Goal: Transaction & Acquisition: Purchase product/service

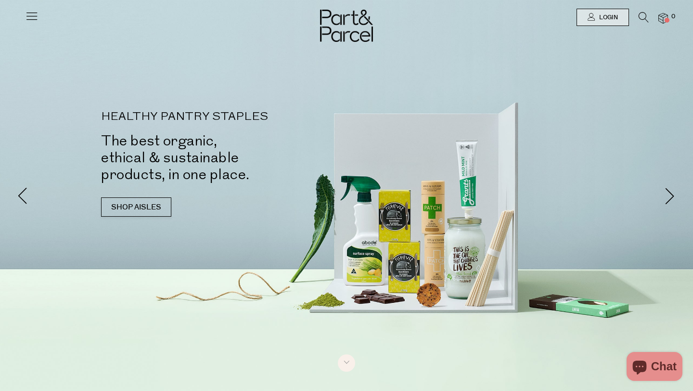
click at [37, 17] on icon at bounding box center [31, 15] width 13 height 13
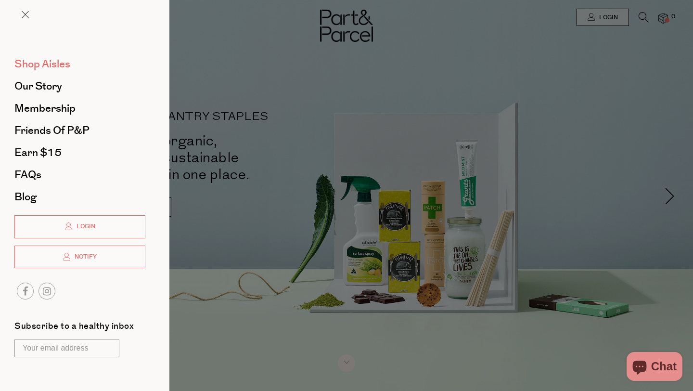
click at [50, 66] on span "Shop Aisles" at bounding box center [42, 63] width 56 height 15
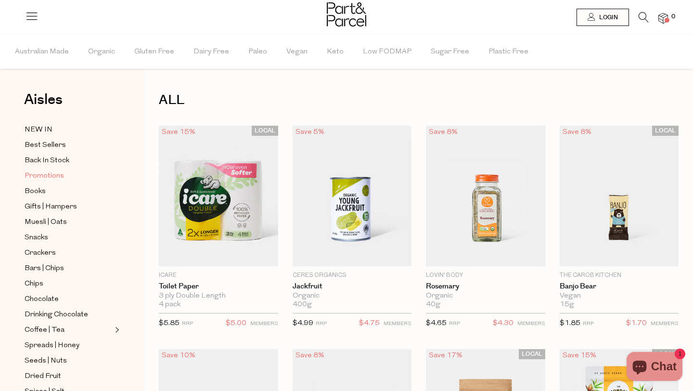
click at [45, 178] on span "Promotions" at bounding box center [44, 176] width 39 height 12
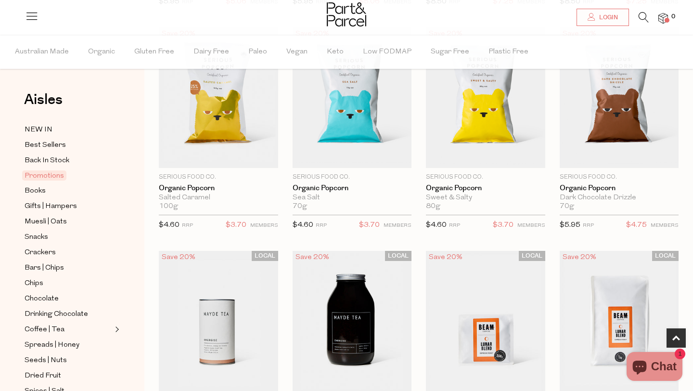
scroll to position [323, 0]
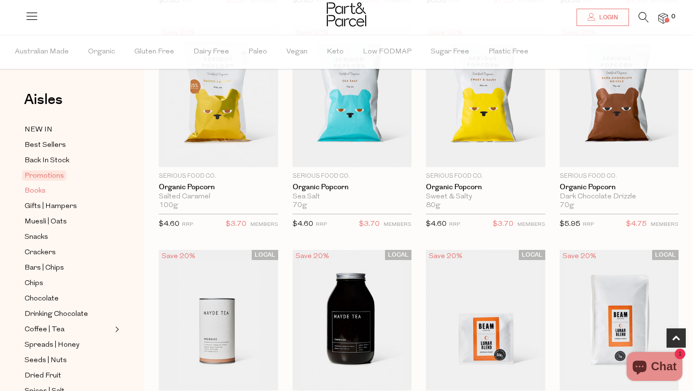
click at [40, 191] on span "Books" at bounding box center [35, 191] width 21 height 12
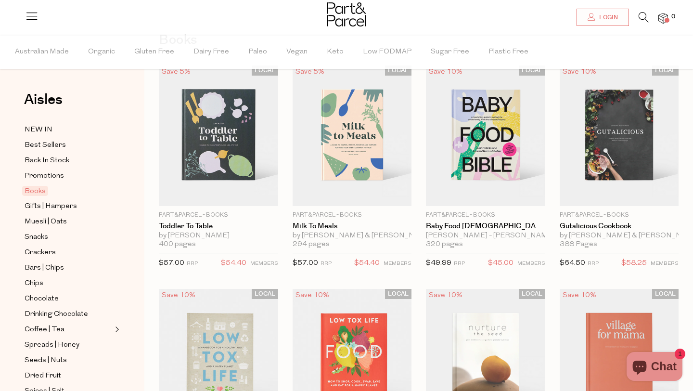
scroll to position [62, 0]
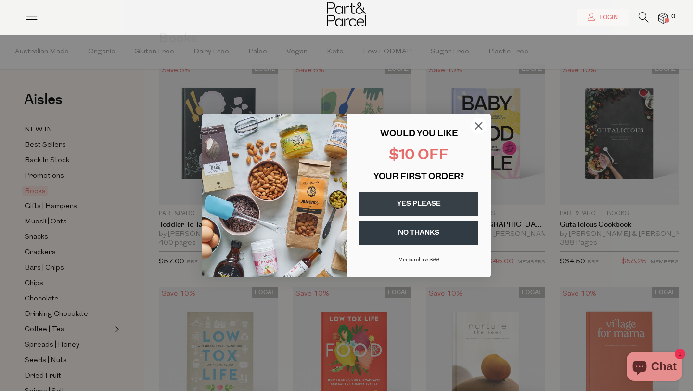
click at [478, 127] on circle "Close dialog" at bounding box center [479, 126] width 16 height 16
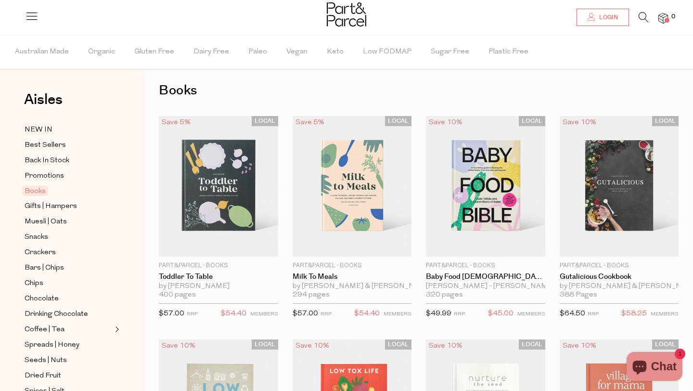
scroll to position [8, 0]
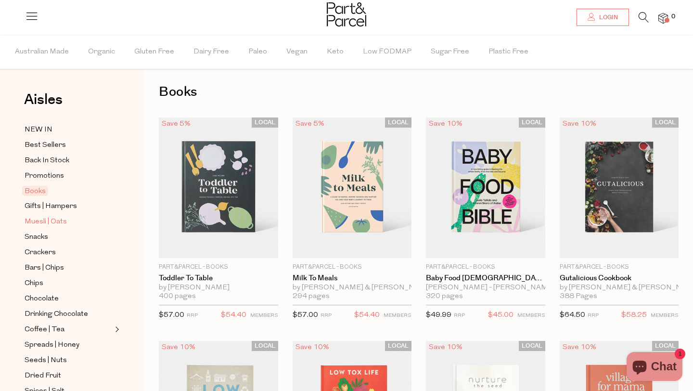
click at [48, 221] on span "Muesli | Oats" at bounding box center [46, 222] width 42 height 12
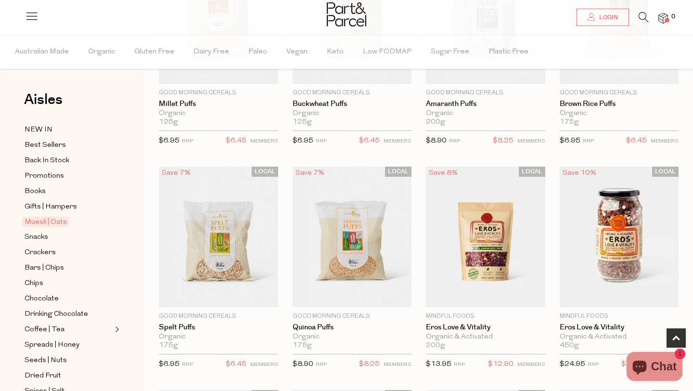
scroll to position [208, 0]
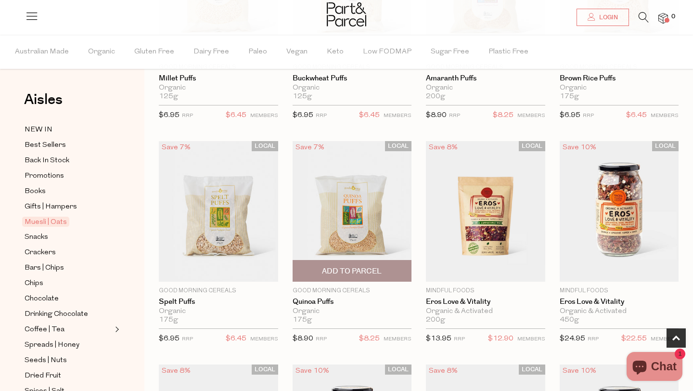
click at [348, 223] on img at bounding box center [352, 211] width 119 height 141
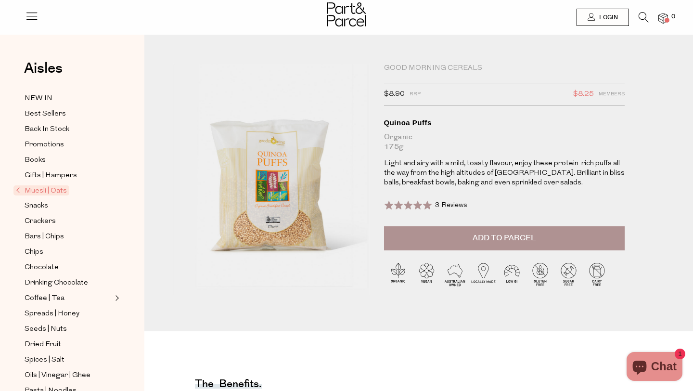
click at [498, 243] on button "Add to Parcel" at bounding box center [504, 238] width 241 height 24
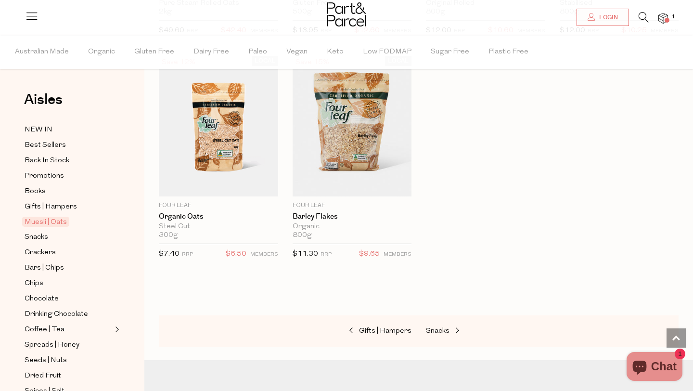
scroll to position [2771, 0]
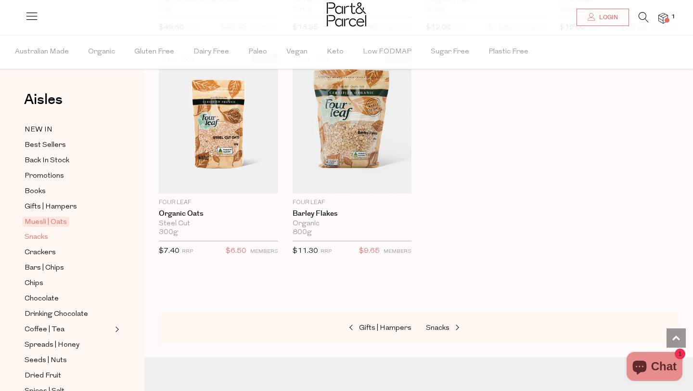
click at [41, 238] on span "Snacks" at bounding box center [37, 238] width 24 height 12
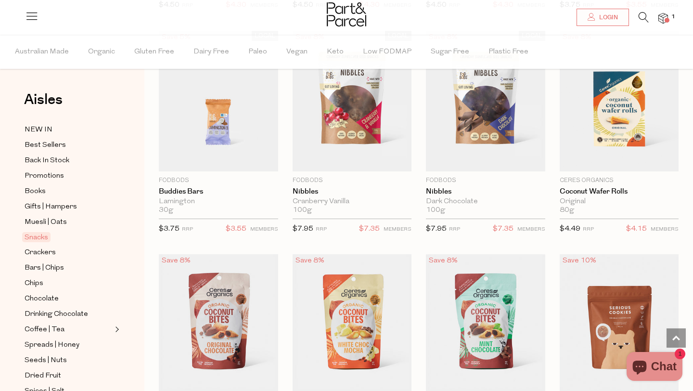
scroll to position [1453, 0]
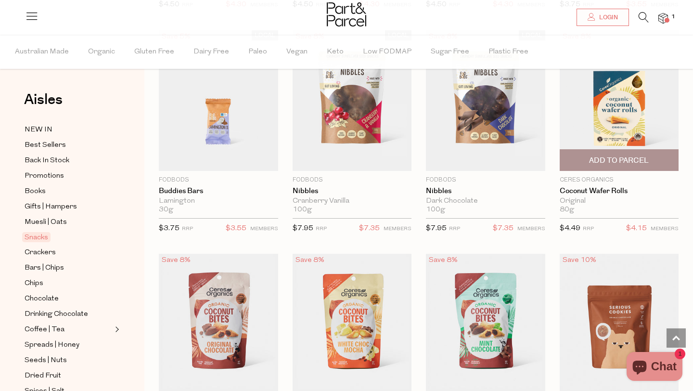
click at [599, 165] on span "Add To Parcel" at bounding box center [620, 160] width 114 height 21
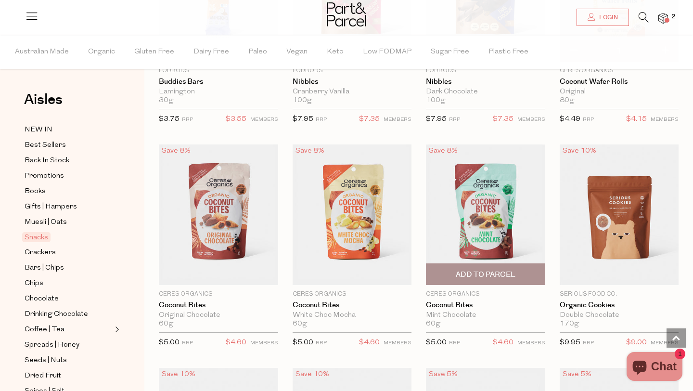
scroll to position [1563, 0]
click at [481, 273] on span "Add To Parcel" at bounding box center [486, 274] width 60 height 10
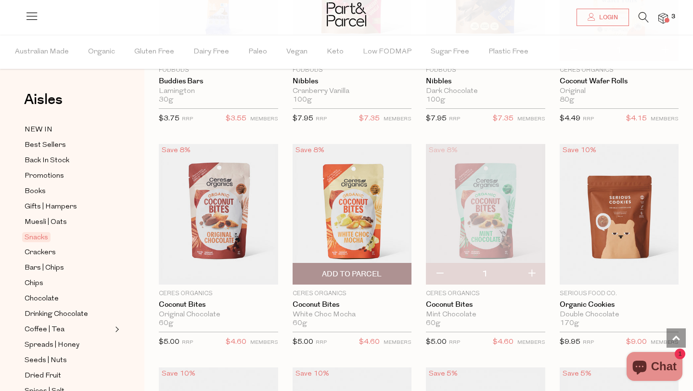
click at [383, 271] on span "Add To Parcel" at bounding box center [353, 273] width 114 height 21
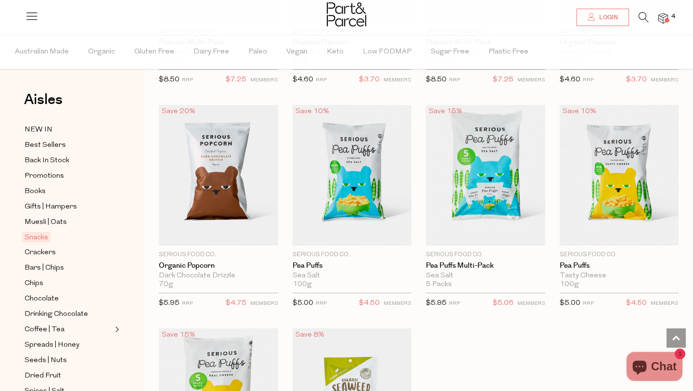
scroll to position [2496, 0]
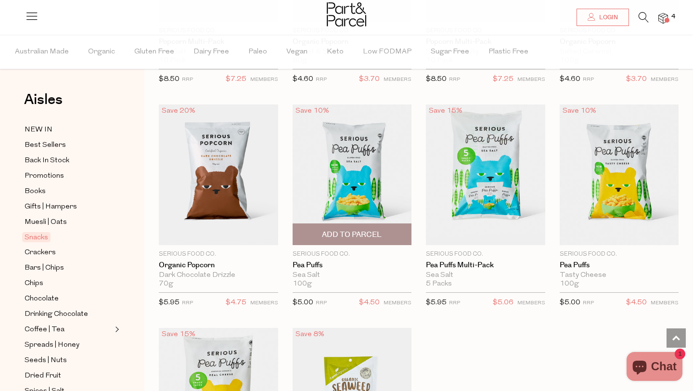
click at [384, 228] on span "Add To Parcel" at bounding box center [353, 234] width 114 height 21
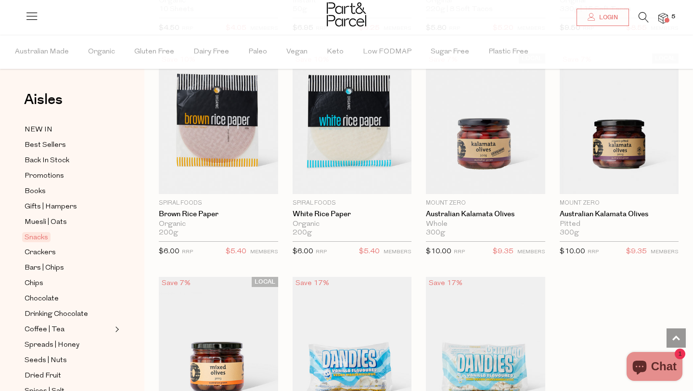
scroll to position [3447, 0]
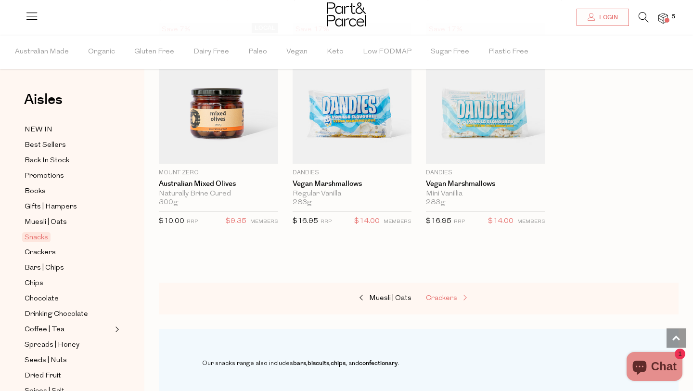
click at [444, 295] on span "Crackers" at bounding box center [441, 298] width 31 height 7
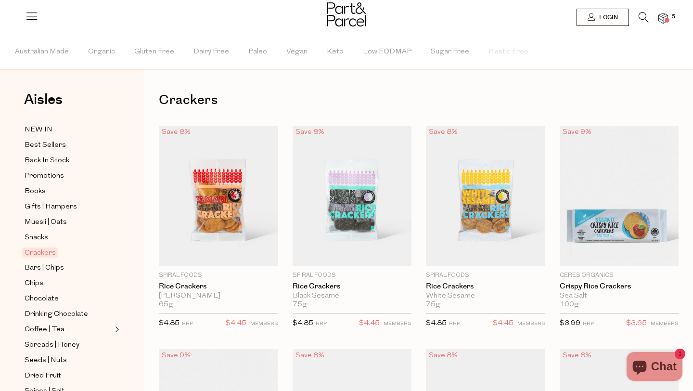
click at [444, 294] on div "White Sesame" at bounding box center [485, 296] width 119 height 9
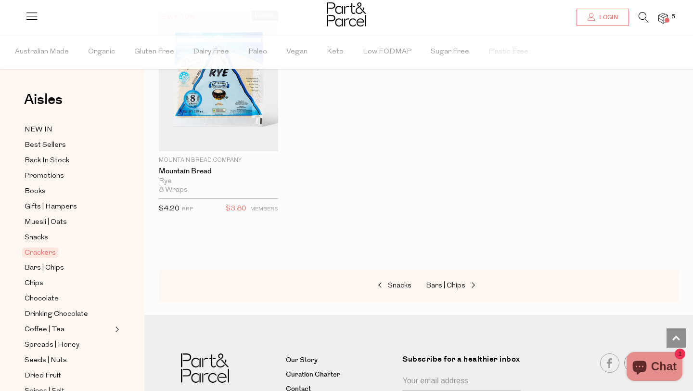
scroll to position [2188, 0]
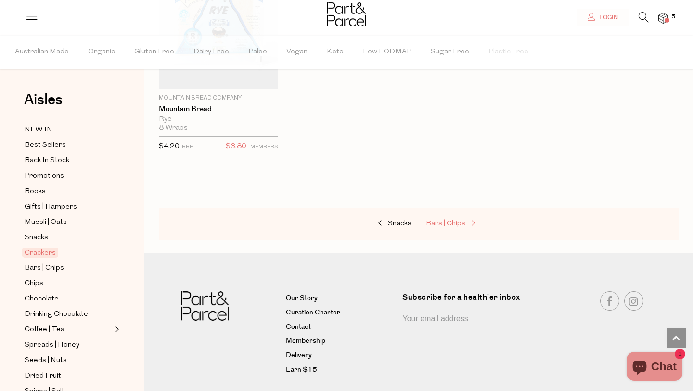
click at [451, 221] on span "Bars | Chips" at bounding box center [445, 223] width 39 height 7
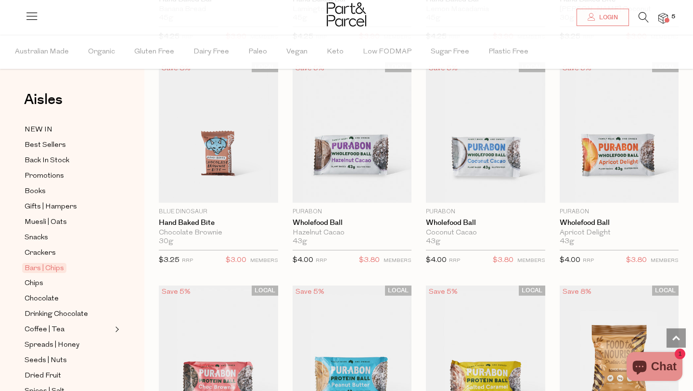
scroll to position [2094, 0]
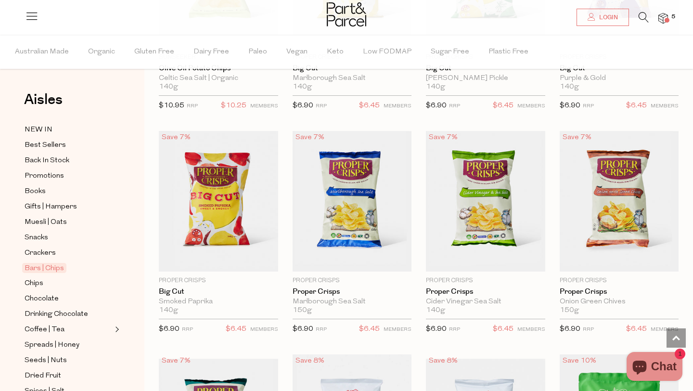
scroll to position [3388, 0]
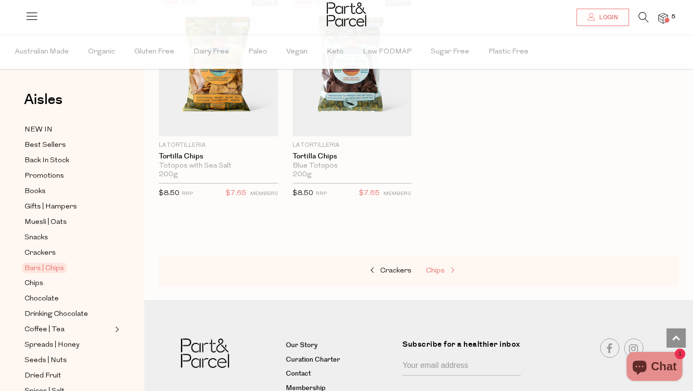
click at [435, 267] on span "Chips" at bounding box center [435, 270] width 19 height 7
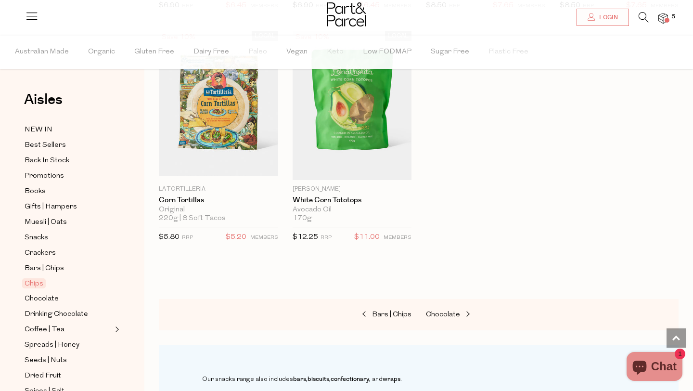
scroll to position [998, 0]
click at [438, 310] on span "Chocolate" at bounding box center [443, 313] width 34 height 7
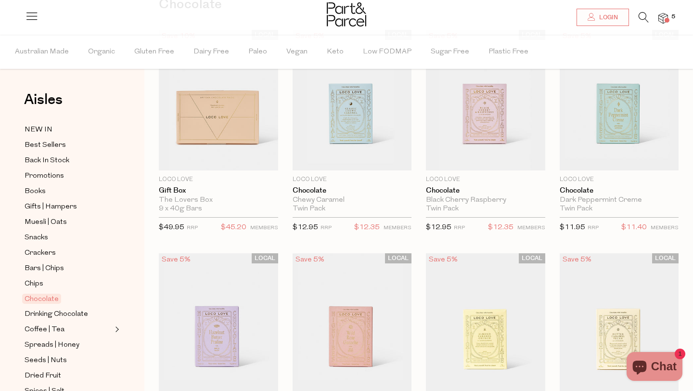
scroll to position [92, 0]
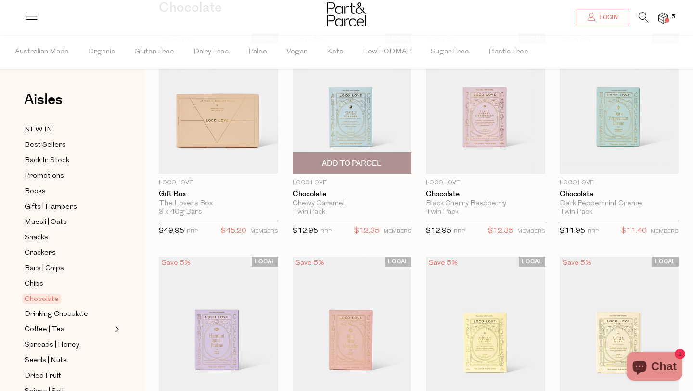
click at [362, 135] on img at bounding box center [352, 103] width 119 height 141
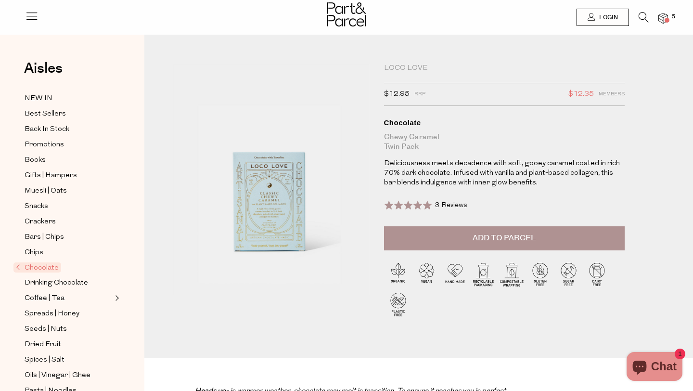
click at [468, 232] on button "Add to Parcel" at bounding box center [504, 238] width 241 height 24
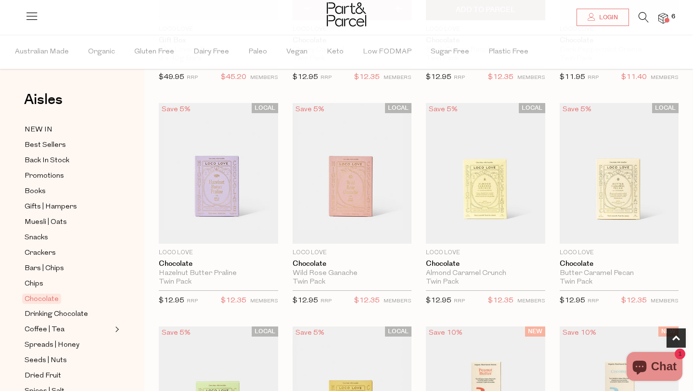
scroll to position [247, 0]
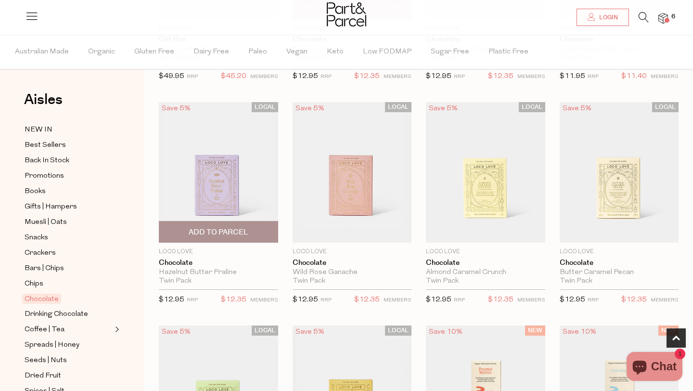
click at [202, 233] on span "Add To Parcel" at bounding box center [219, 232] width 60 height 10
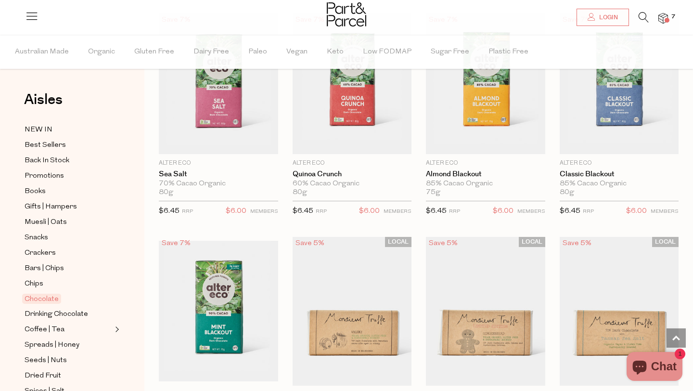
scroll to position [1228, 0]
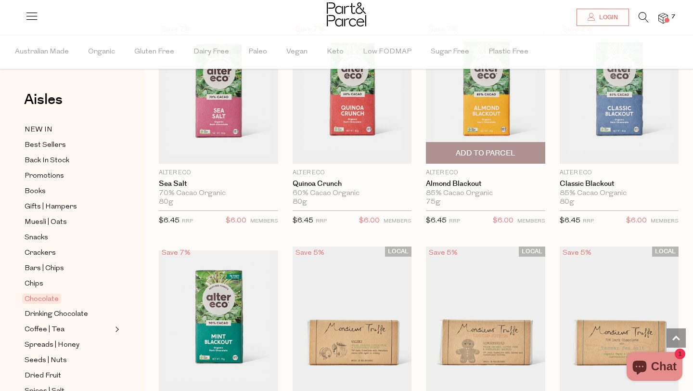
click at [509, 139] on img at bounding box center [485, 93] width 119 height 141
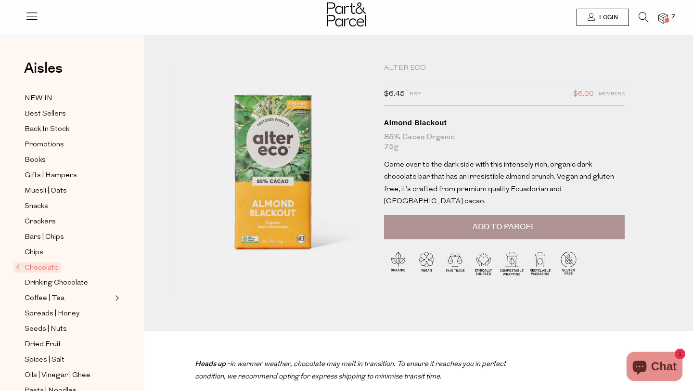
click at [489, 222] on span "Add to Parcel" at bounding box center [504, 227] width 63 height 11
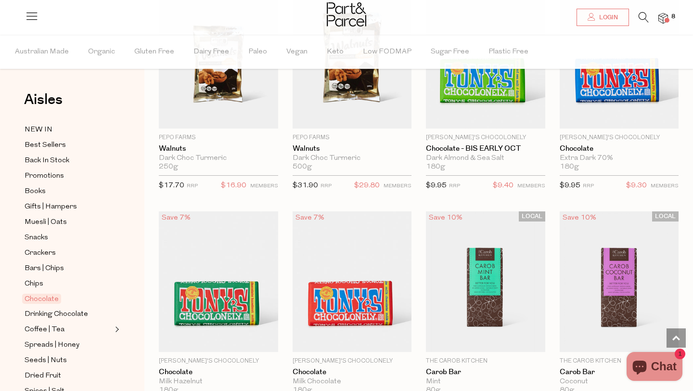
scroll to position [2180, 0]
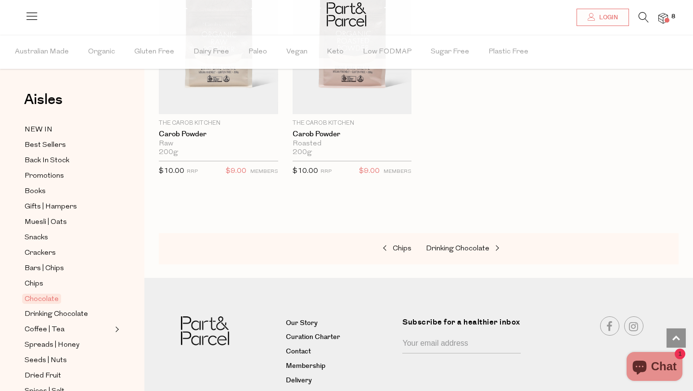
scroll to position [3309, 0]
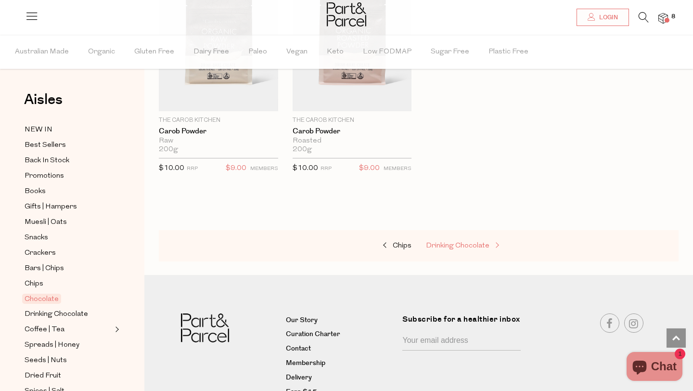
click at [447, 240] on link "Drinking Chocolate" at bounding box center [474, 246] width 96 height 13
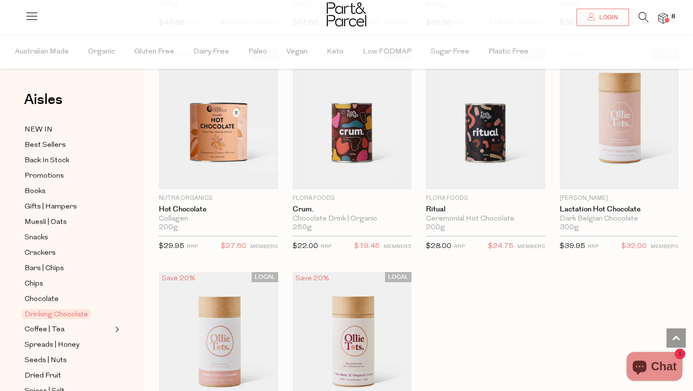
scroll to position [763, 0]
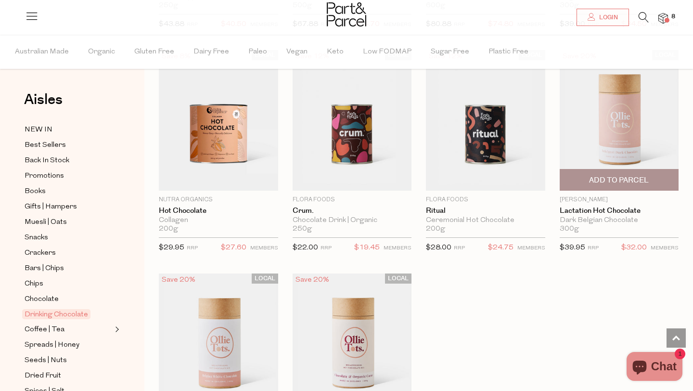
click at [611, 143] on img at bounding box center [619, 120] width 119 height 141
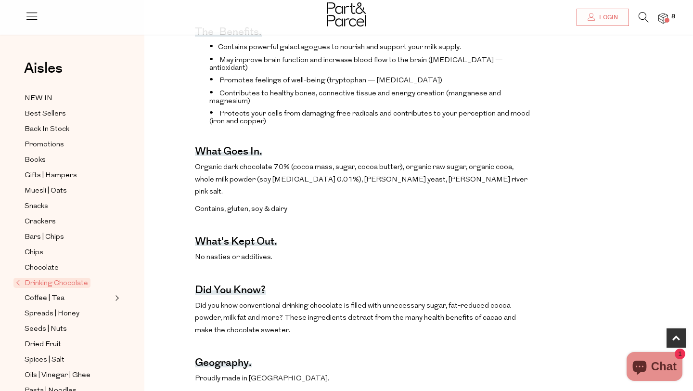
scroll to position [353, 0]
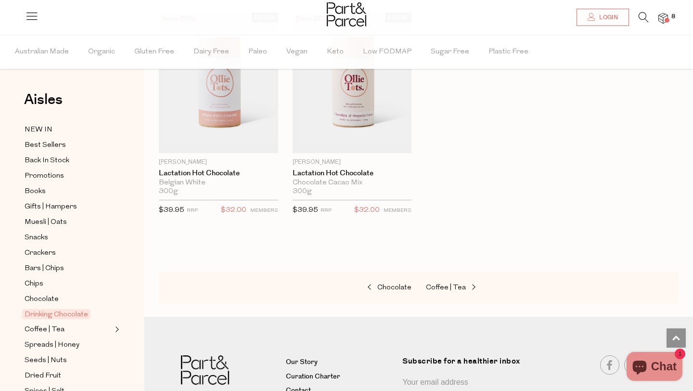
scroll to position [1031, 0]
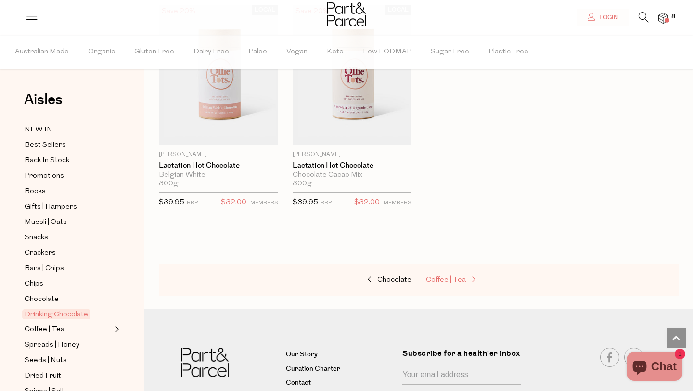
click at [450, 282] on span "Coffee | Tea" at bounding box center [446, 279] width 40 height 7
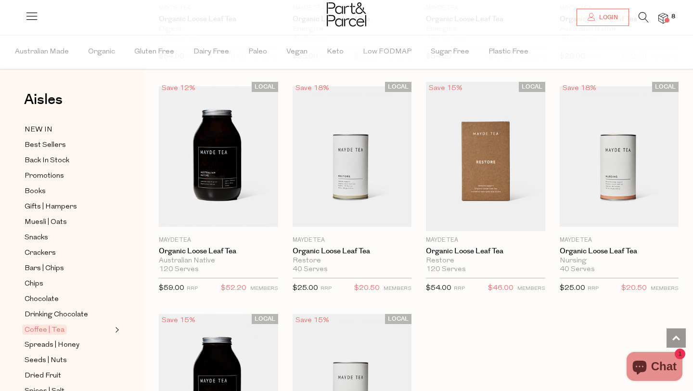
scroll to position [2519, 0]
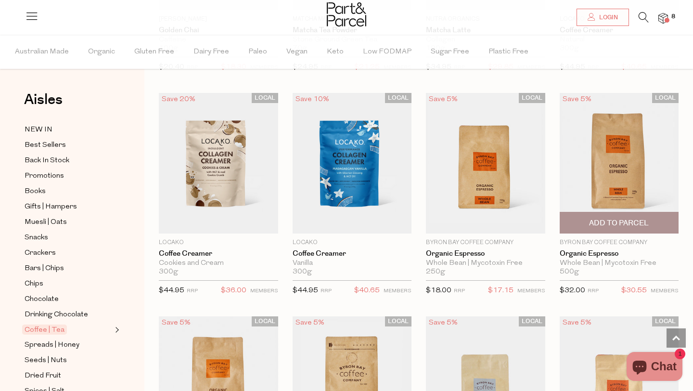
scroll to position [4113, 0]
click at [590, 220] on span "Add To Parcel" at bounding box center [619, 224] width 60 height 10
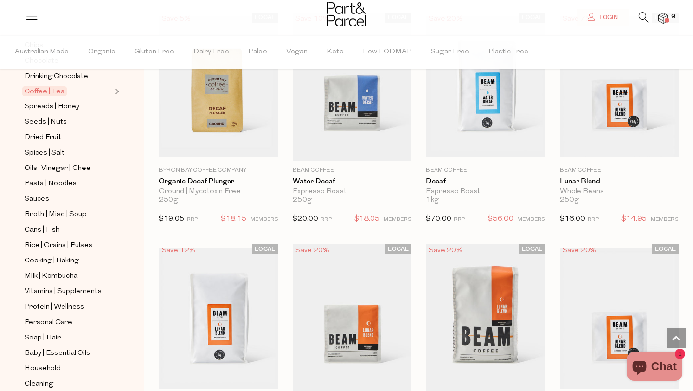
scroll to position [241, 0]
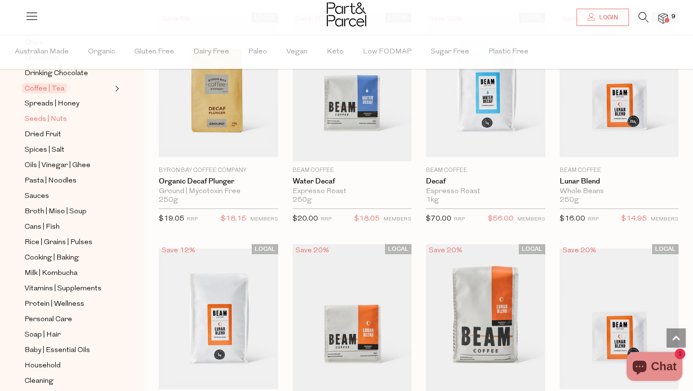
click at [58, 118] on span "Seeds | Nuts" at bounding box center [46, 120] width 42 height 12
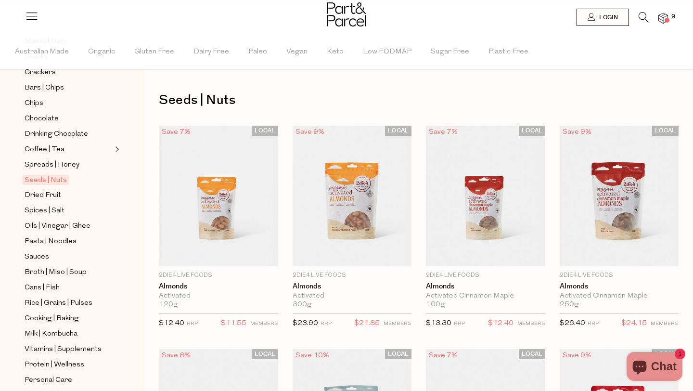
scroll to position [181, 0]
click at [62, 238] on span "Pasta | Noodles" at bounding box center [51, 241] width 52 height 12
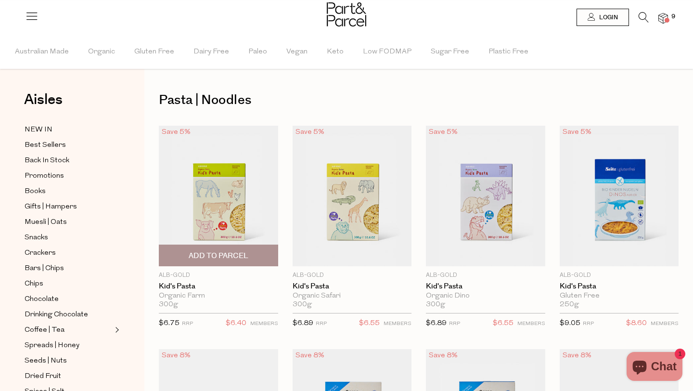
click at [232, 251] on span "Add To Parcel" at bounding box center [219, 256] width 60 height 10
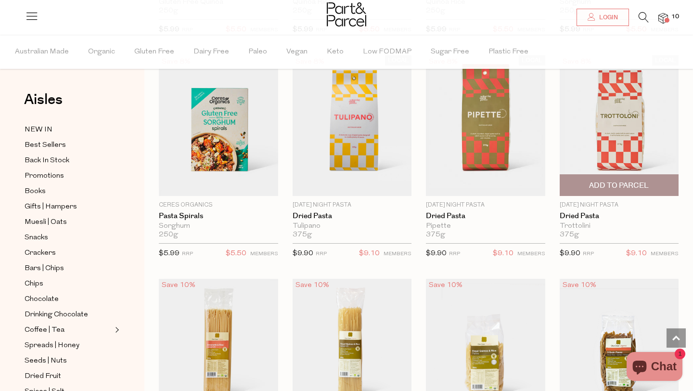
scroll to position [505, 0]
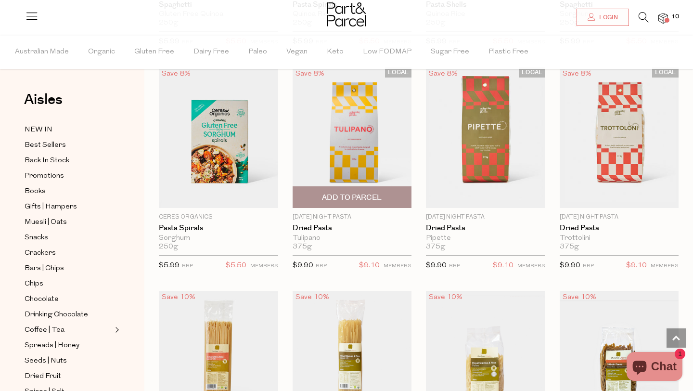
click at [368, 164] on img at bounding box center [352, 137] width 119 height 141
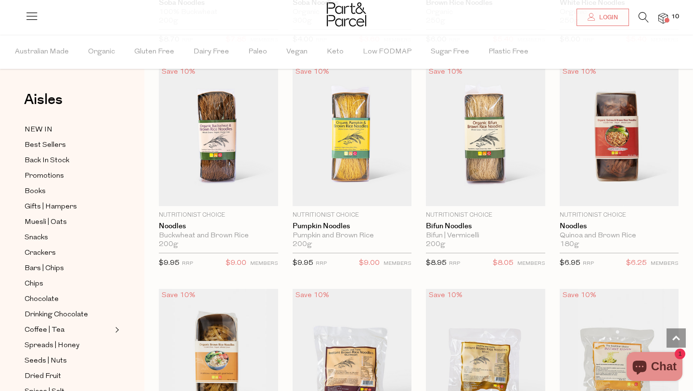
scroll to position [2320, 0]
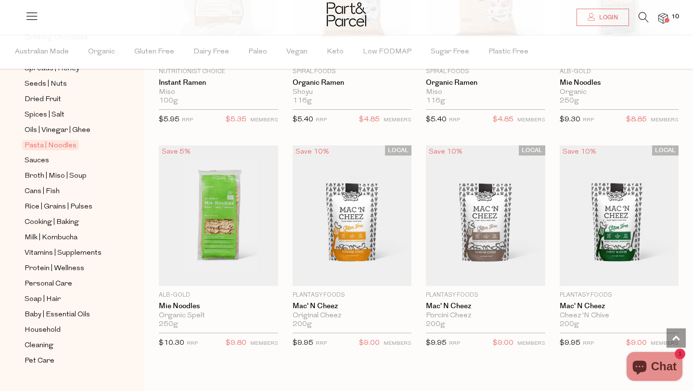
scroll to position [295, 0]
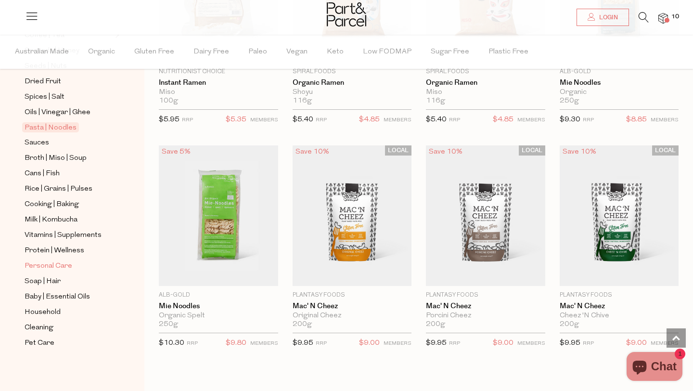
click at [64, 268] on span "Personal Care" at bounding box center [49, 267] width 48 height 12
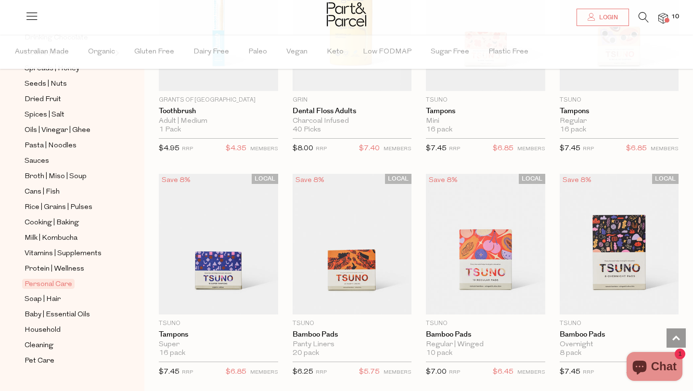
scroll to position [295, 0]
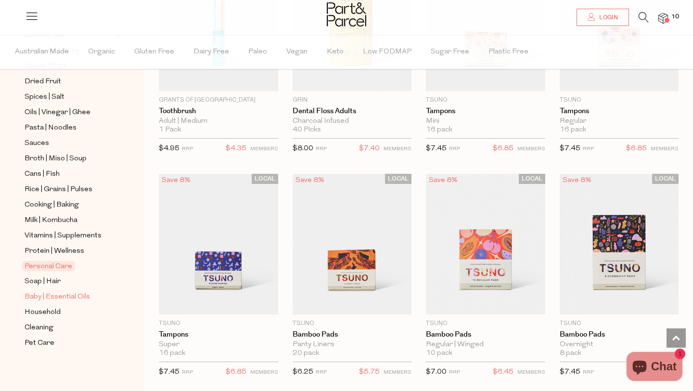
click at [57, 300] on span "Baby | Essential Oils" at bounding box center [57, 297] width 65 height 12
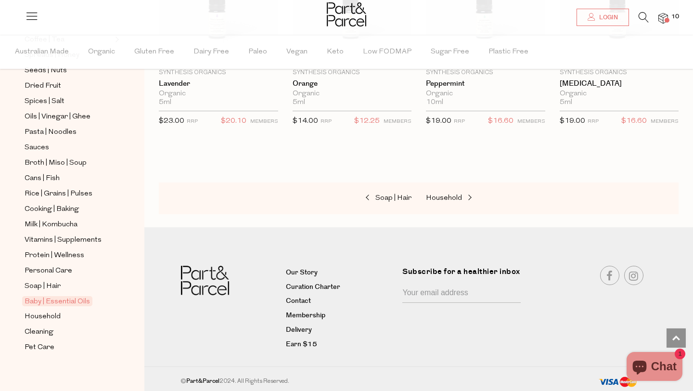
scroll to position [295, 0]
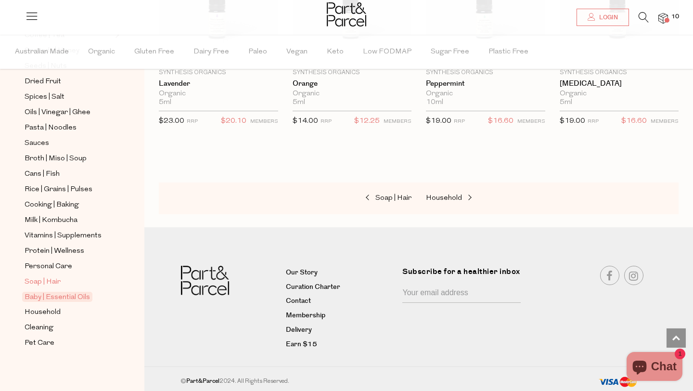
click at [52, 277] on span "Soap | Hair" at bounding box center [43, 282] width 36 height 12
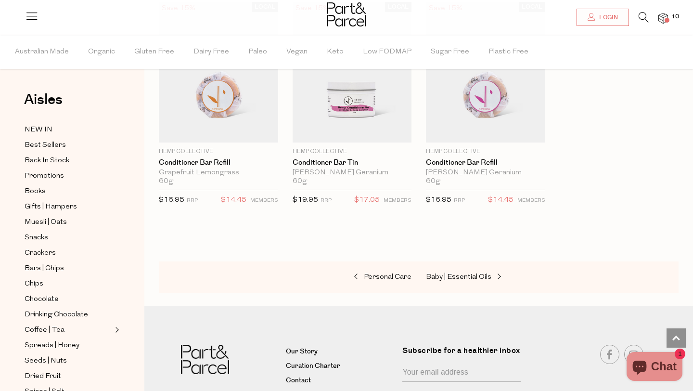
scroll to position [2551, 0]
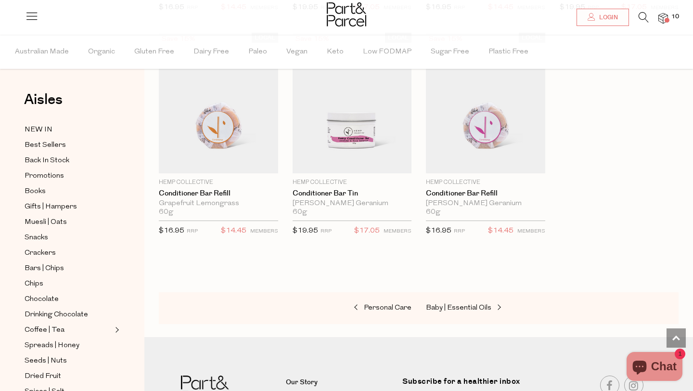
click at [664, 16] on img at bounding box center [664, 18] width 10 height 11
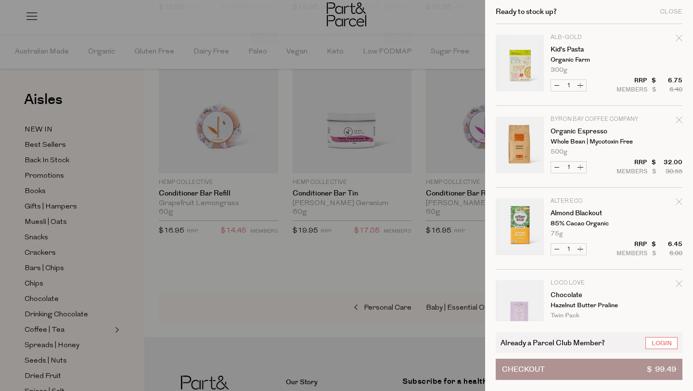
click at [333, 264] on div at bounding box center [346, 195] width 693 height 391
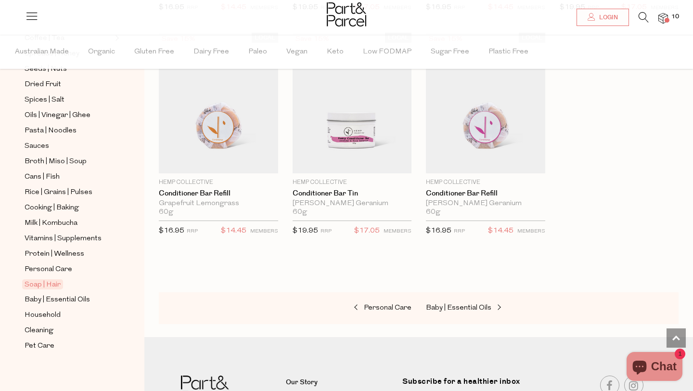
scroll to position [292, 0]
click at [39, 314] on span "Household" at bounding box center [43, 315] width 36 height 12
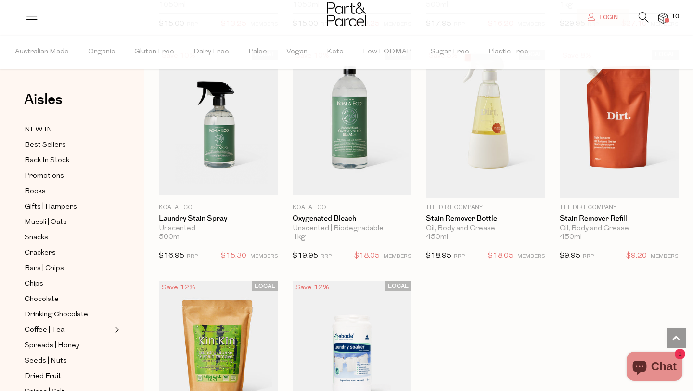
scroll to position [2569, 0]
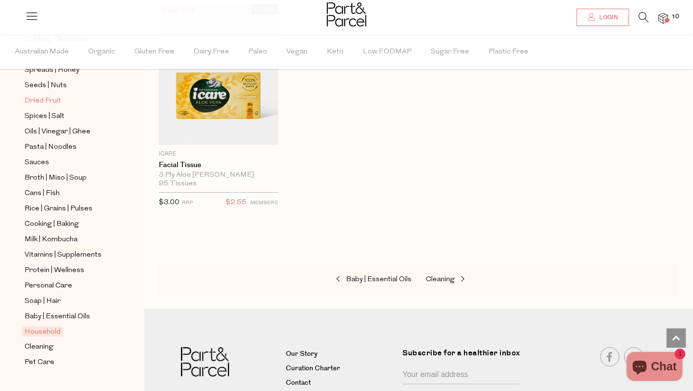
scroll to position [295, 0]
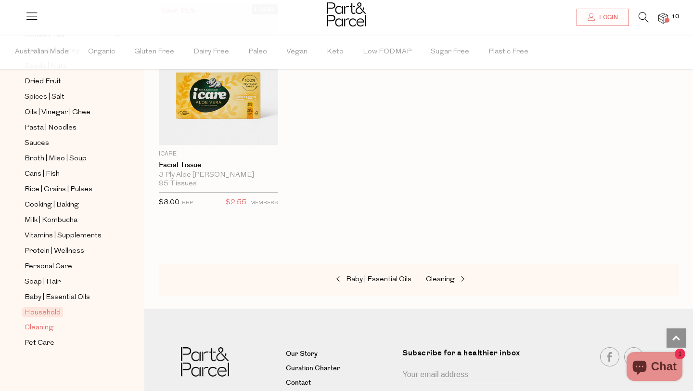
click at [45, 327] on span "Cleaning" at bounding box center [39, 328] width 29 height 12
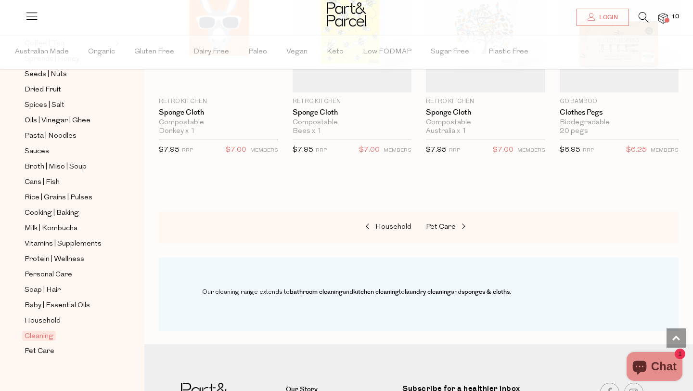
scroll to position [295, 0]
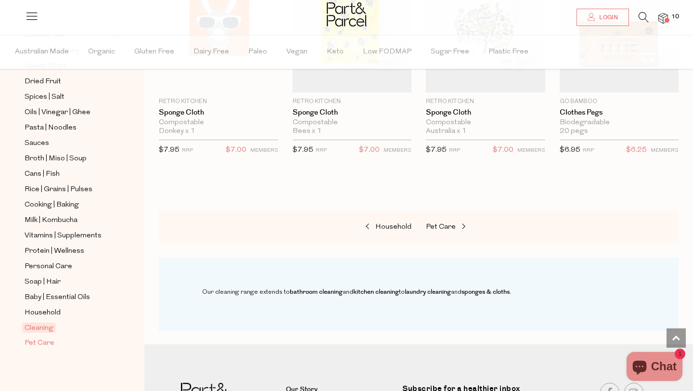
click at [39, 345] on span "Pet Care" at bounding box center [40, 344] width 30 height 12
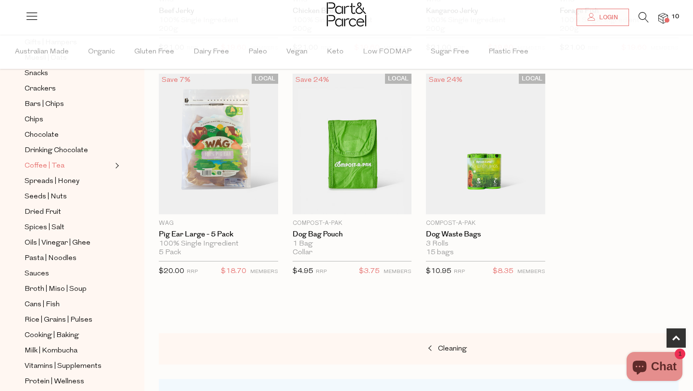
scroll to position [166, 0]
click at [79, 239] on span "Oils | Vinegar | Ghee" at bounding box center [58, 242] width 66 height 12
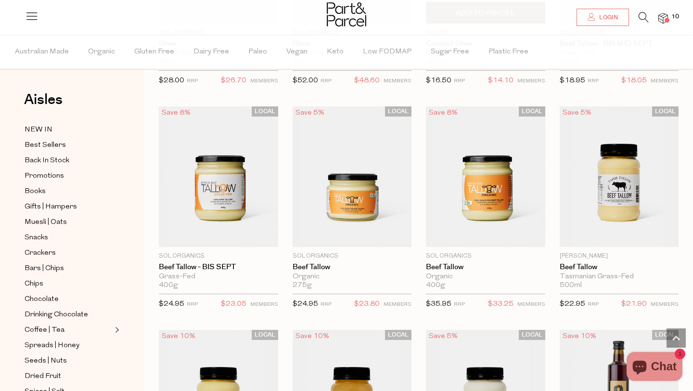
scroll to position [1378, 0]
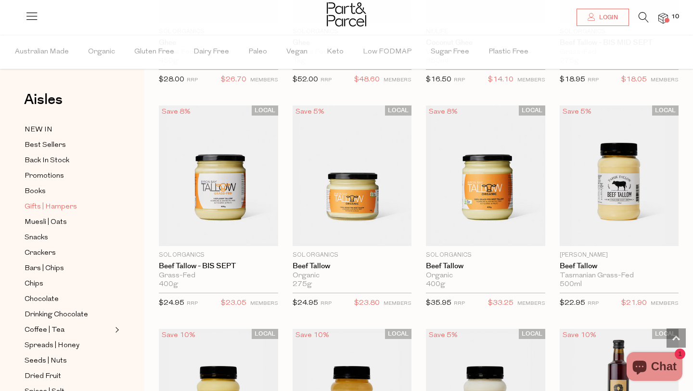
click at [64, 209] on span "Gifts | Hampers" at bounding box center [51, 207] width 52 height 12
